Goal: Information Seeking & Learning: Learn about a topic

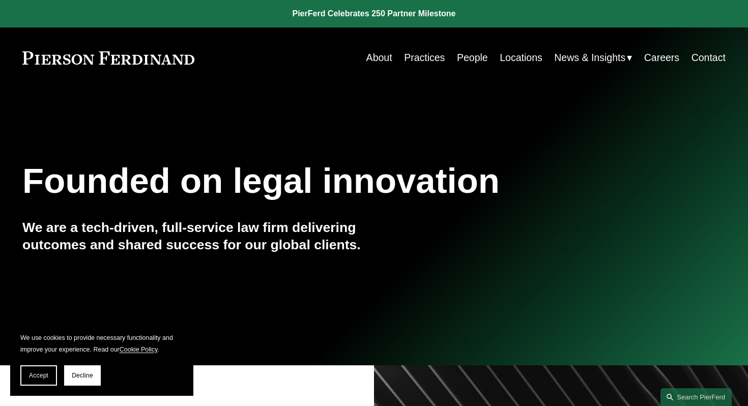
click at [472, 65] on link "People" at bounding box center [472, 58] width 31 height 20
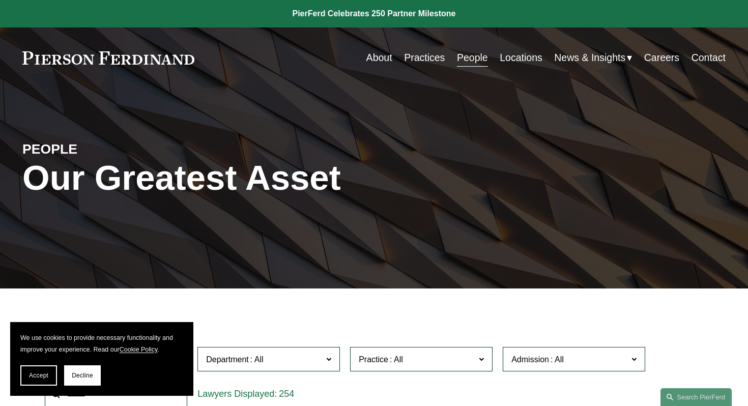
click at [0, 0] on span "News" at bounding box center [0, 0] width 0 height 0
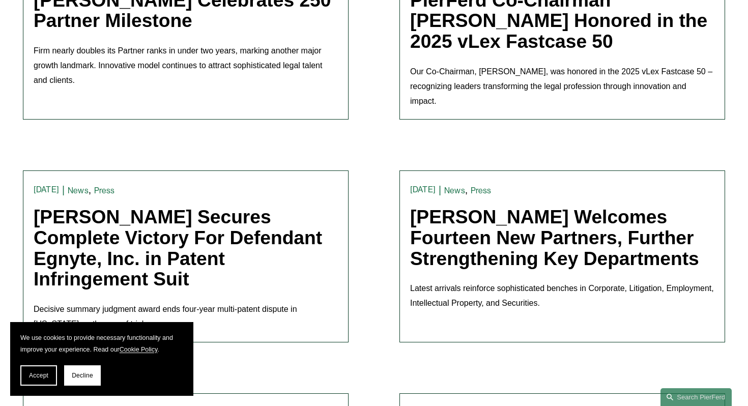
scroll to position [407, 0]
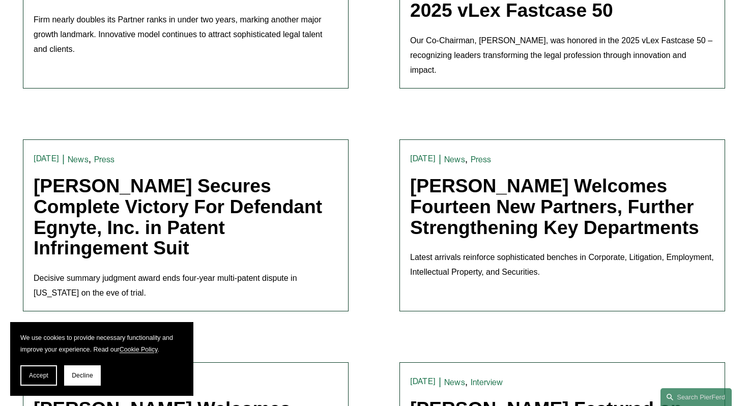
click at [158, 196] on link "Pierson Ferdinand Secures Complete Victory For Defendant Egnyte, Inc. in Patent…" at bounding box center [178, 217] width 289 height 84
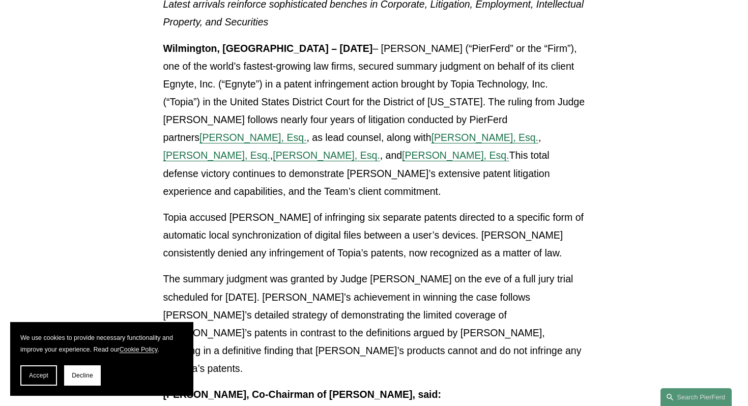
scroll to position [298, 0]
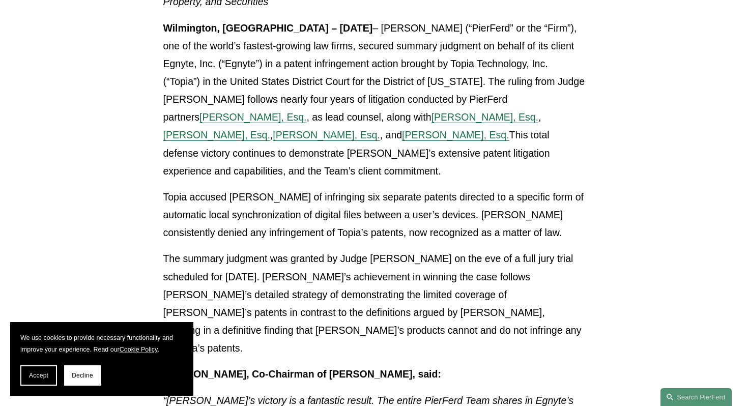
click at [200, 115] on span "[PERSON_NAME], Esq." at bounding box center [253, 116] width 107 height 11
click at [402, 136] on span "Armon Shahdadi, Esq." at bounding box center [455, 134] width 107 height 11
click at [270, 129] on span "Christopher R. Kinkade, Esq." at bounding box center [216, 134] width 107 height 11
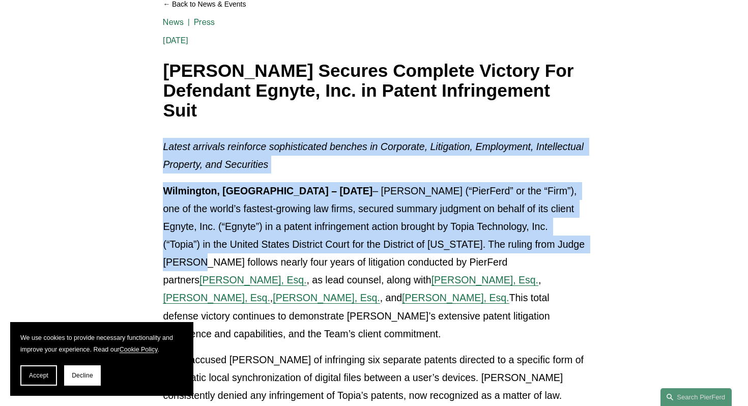
scroll to position [0, 0]
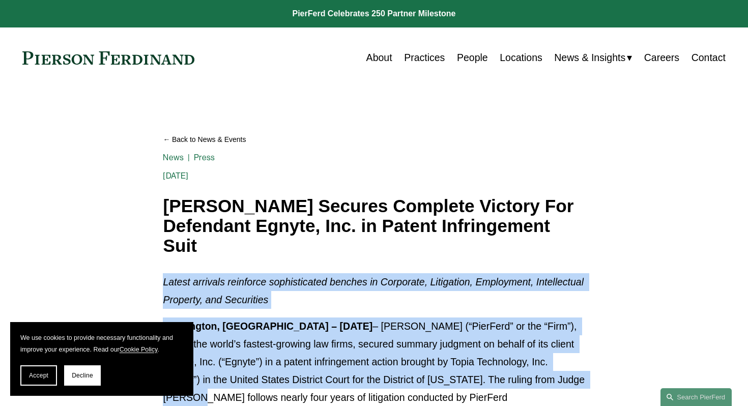
drag, startPoint x: 658, startPoint y: 247, endPoint x: 717, endPoint y: 86, distance: 171.2
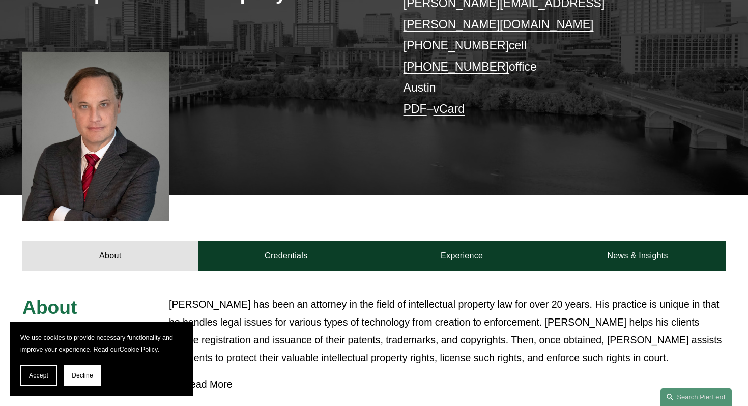
scroll to position [224, 0]
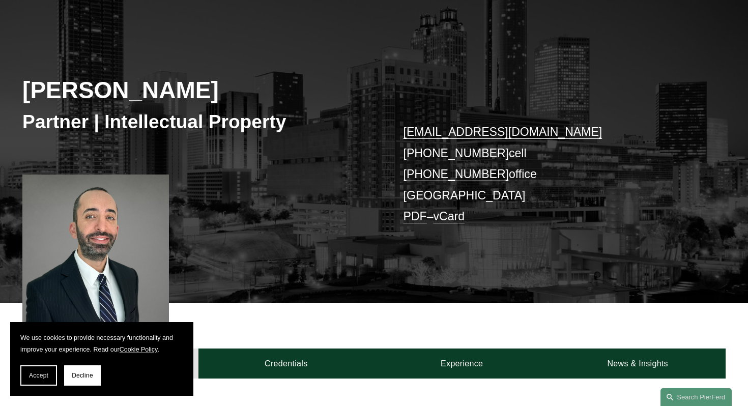
scroll to position [102, 0]
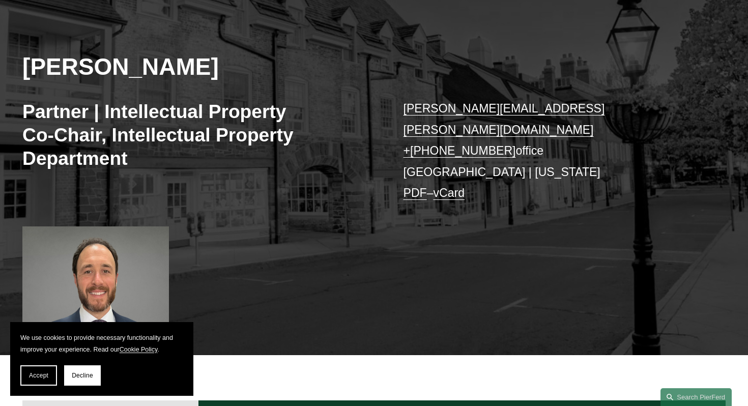
scroll to position [163, 0]
